Goal: Information Seeking & Learning: Learn about a topic

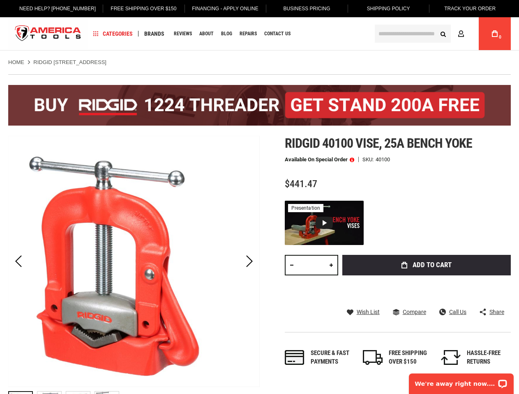
click at [259, 197] on div "Next" at bounding box center [249, 261] width 21 height 251
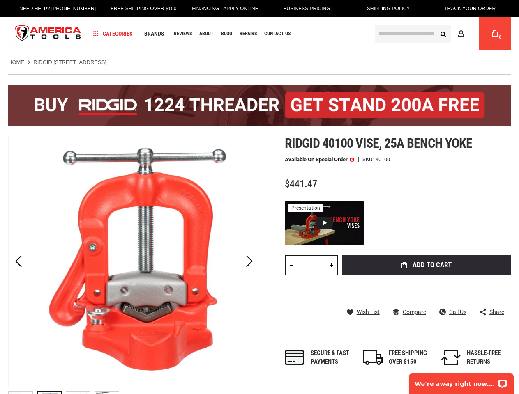
click at [137, 9] on link "Free Shipping Over $150" at bounding box center [143, 8] width 78 height 17
click at [113, 34] on span "Categories" at bounding box center [112, 34] width 39 height 6
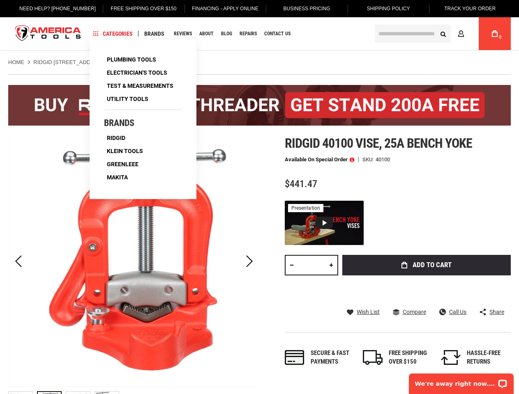
click at [154, 34] on span "Brands" at bounding box center [154, 34] width 20 height 6
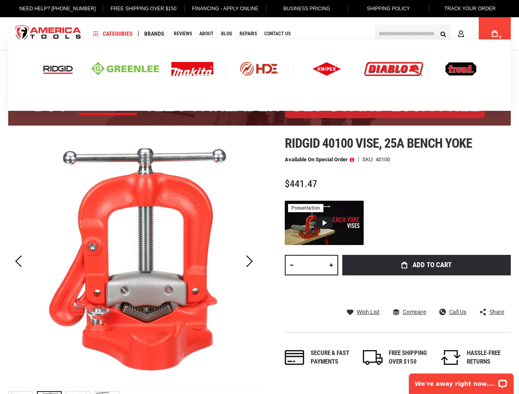
click at [18, 262] on div "Previous" at bounding box center [18, 261] width 21 height 29
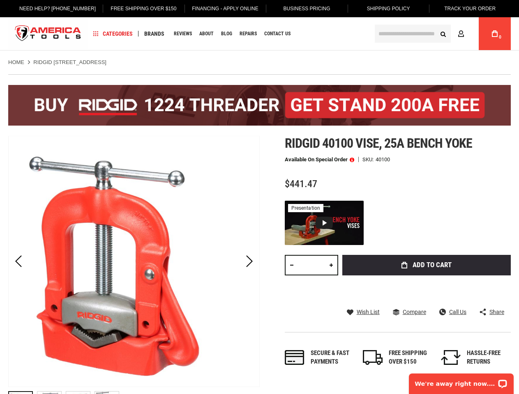
click at [249, 262] on div "Next" at bounding box center [249, 261] width 21 height 29
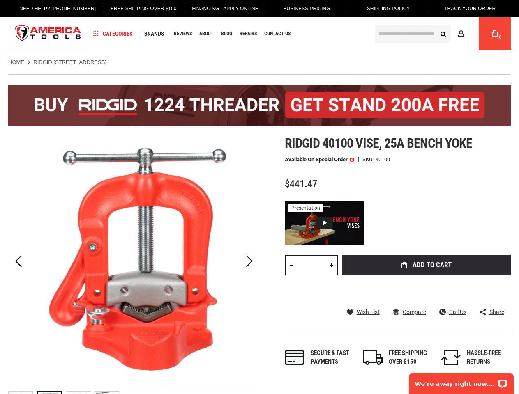
click at [351, 159] on span at bounding box center [351, 160] width 5 height 6
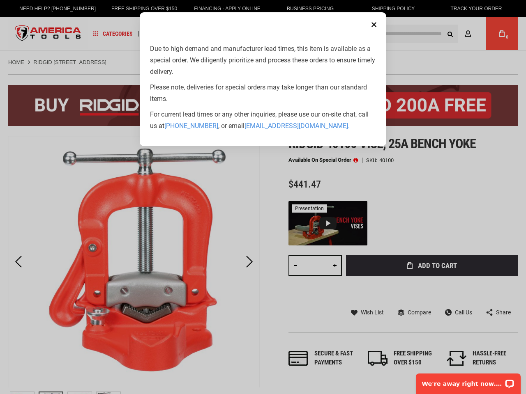
click at [397, 278] on aside "Close Due to high demand and manufacturer lead times, this item is available as…" at bounding box center [263, 197] width 526 height 394
